Goal: Find specific page/section: Find specific page/section

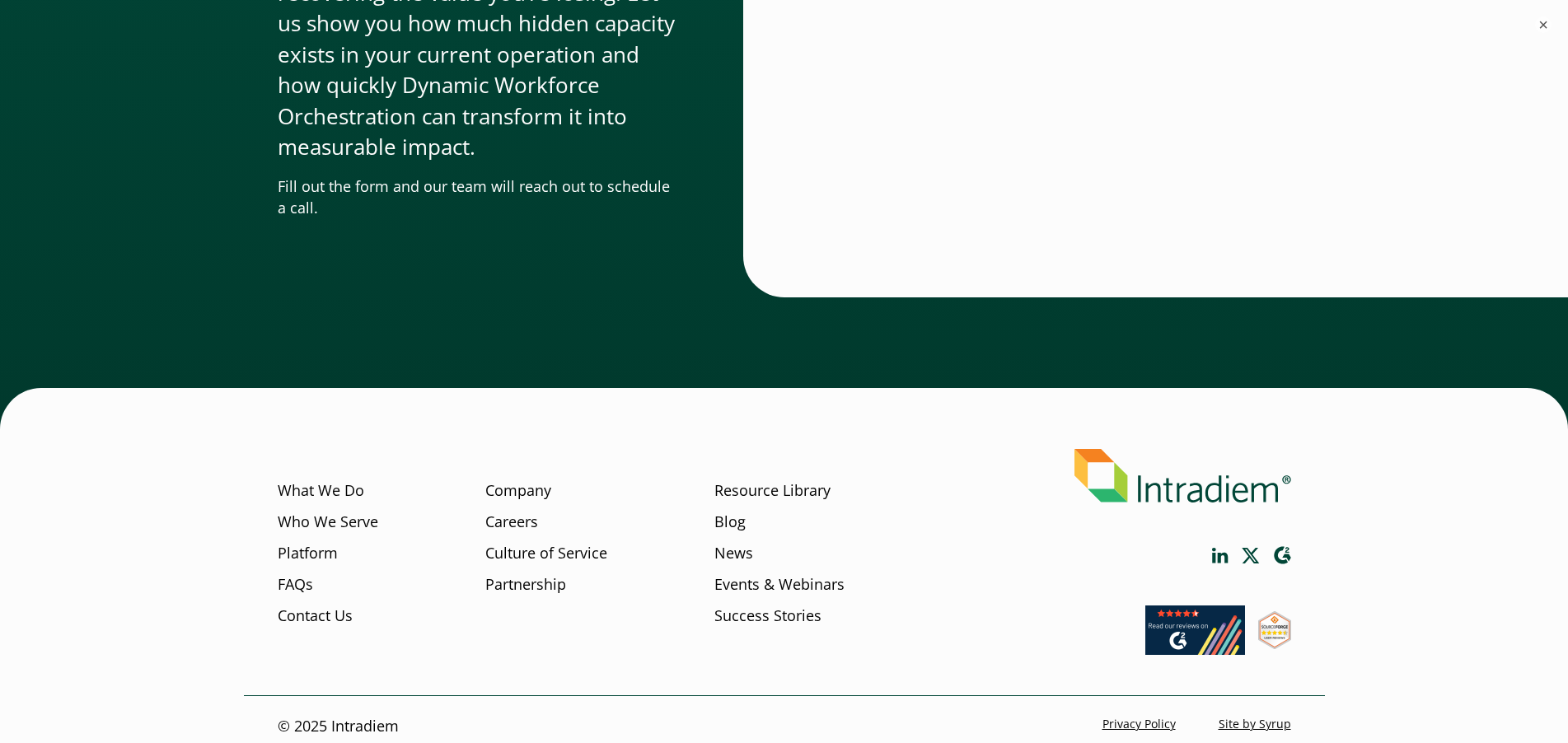
scroll to position [5055, 0]
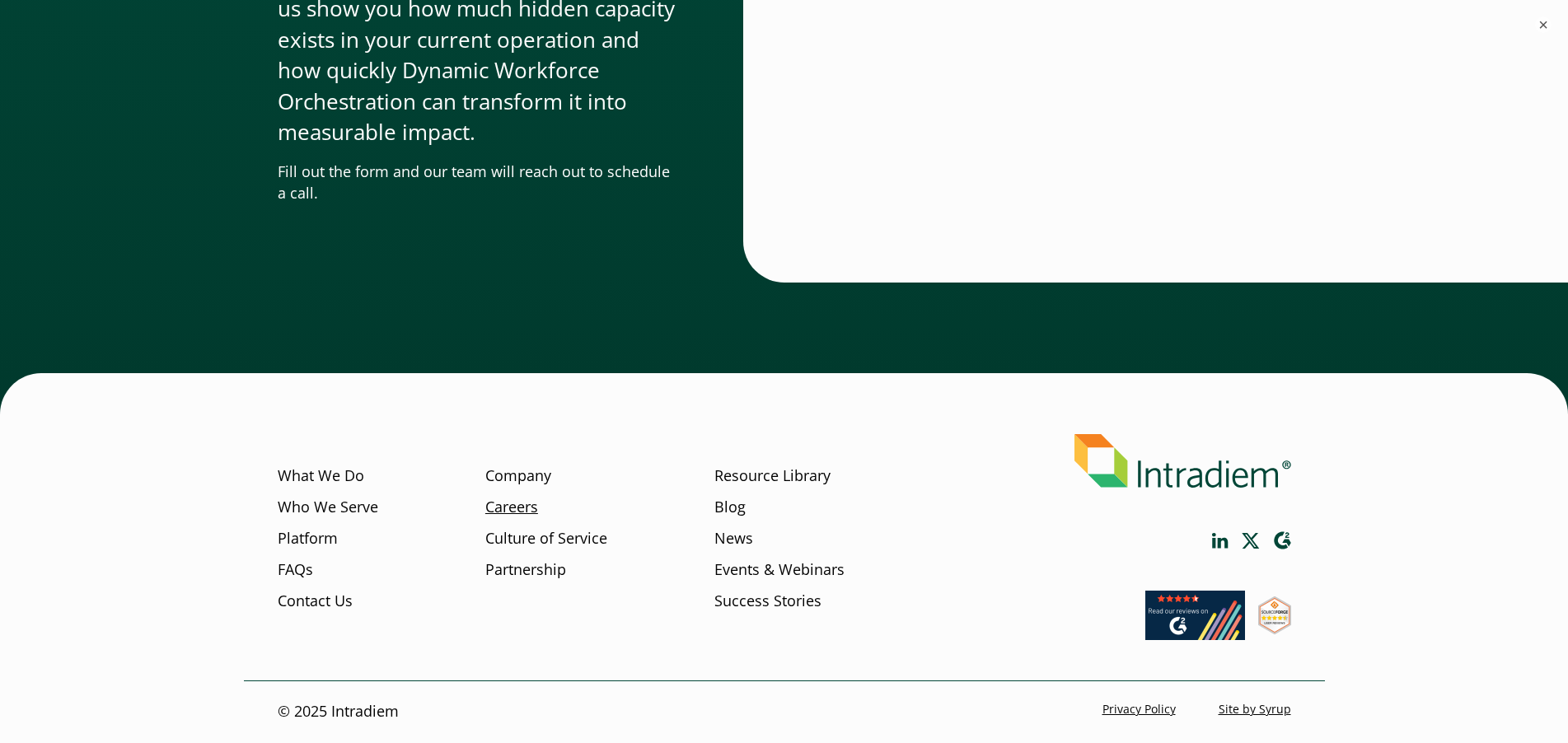
click at [531, 511] on link "Careers" at bounding box center [511, 507] width 53 height 22
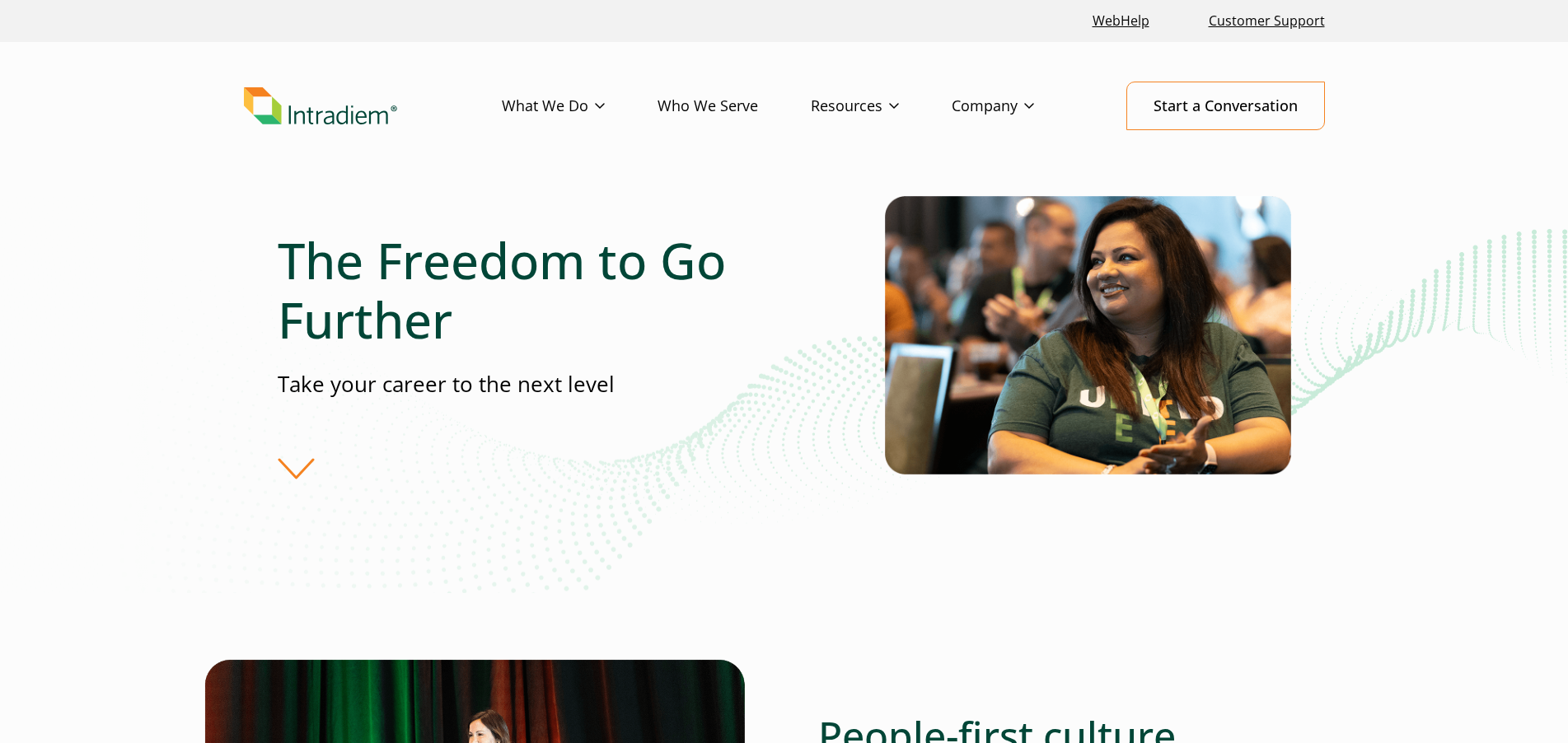
click at [291, 452] on div "The Freedom to Go Further Take your career to the next level" at bounding box center [581, 354] width 607 height 248
click at [294, 462] on div "The Freedom to Go Further Take your career to the next level" at bounding box center [581, 354] width 607 height 248
click at [299, 475] on div "The Freedom to Go Further Take your career to the next level" at bounding box center [581, 354] width 607 height 248
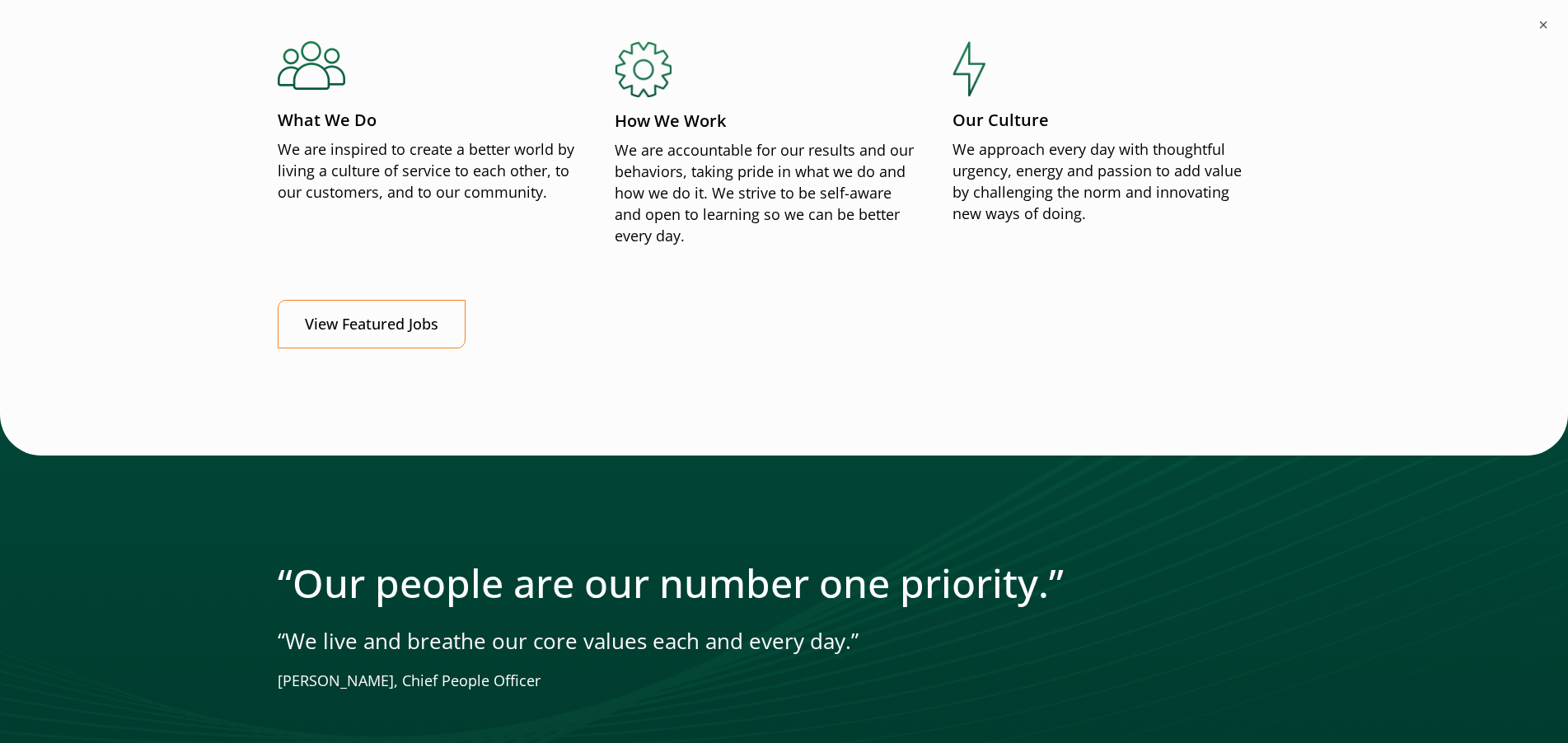
scroll to position [2059, 0]
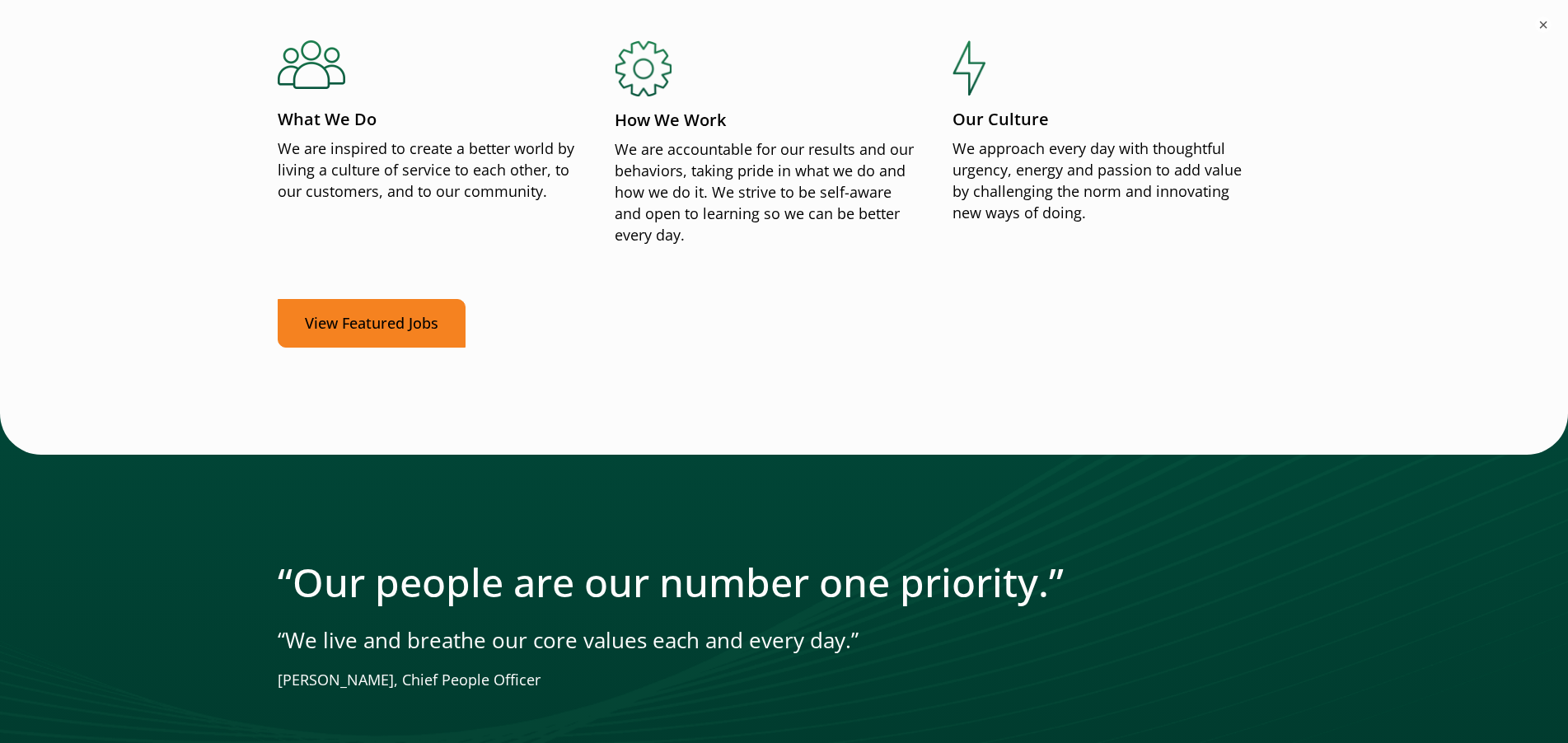
click at [403, 325] on link "View Featured Jobs" at bounding box center [371, 323] width 187 height 49
